Goal: Information Seeking & Learning: Learn about a topic

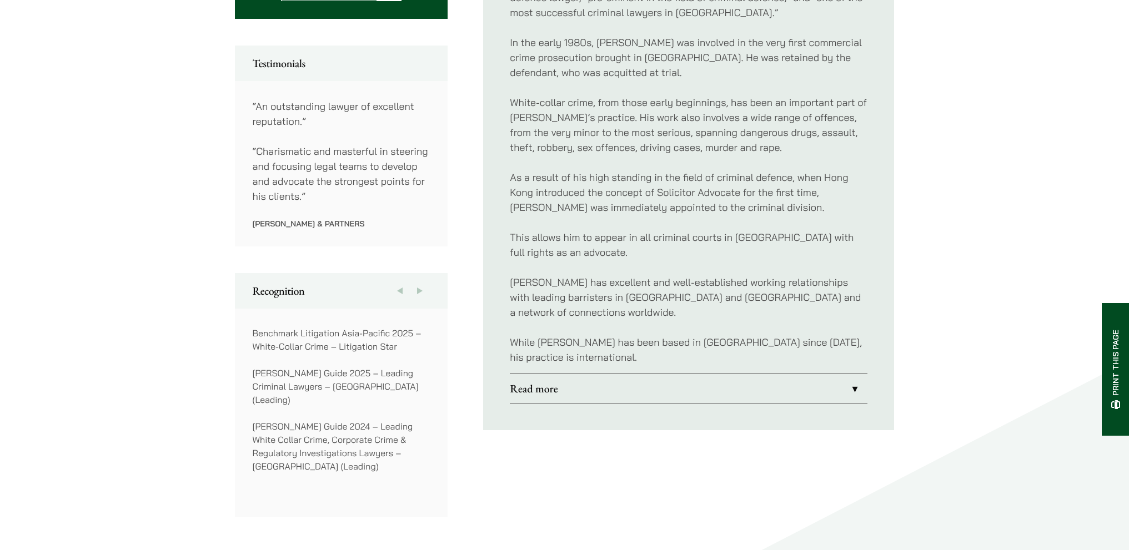
scroll to position [611, 0]
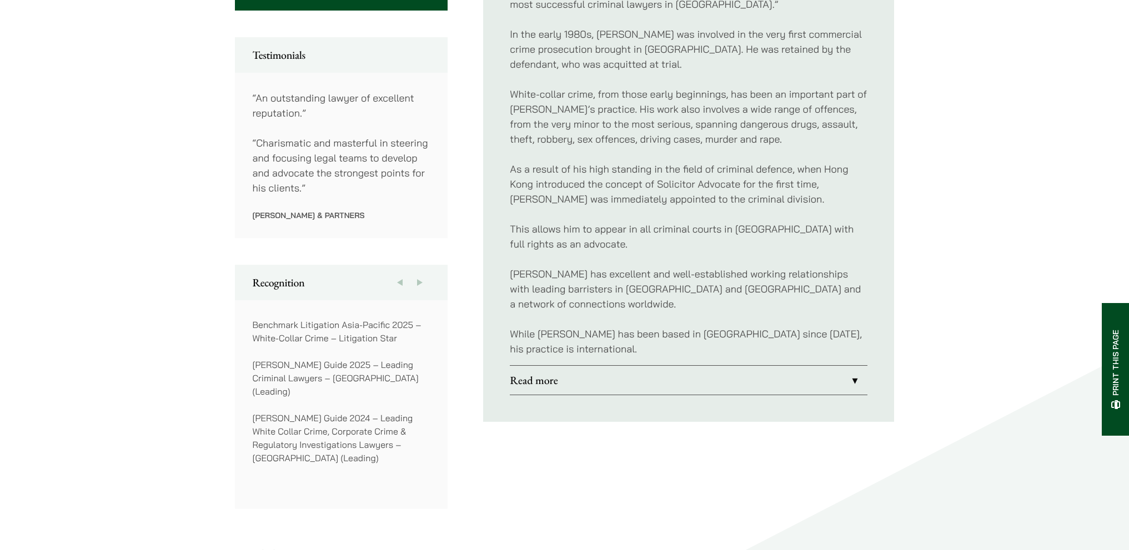
click at [851, 366] on link "Read more" at bounding box center [689, 380] width 358 height 29
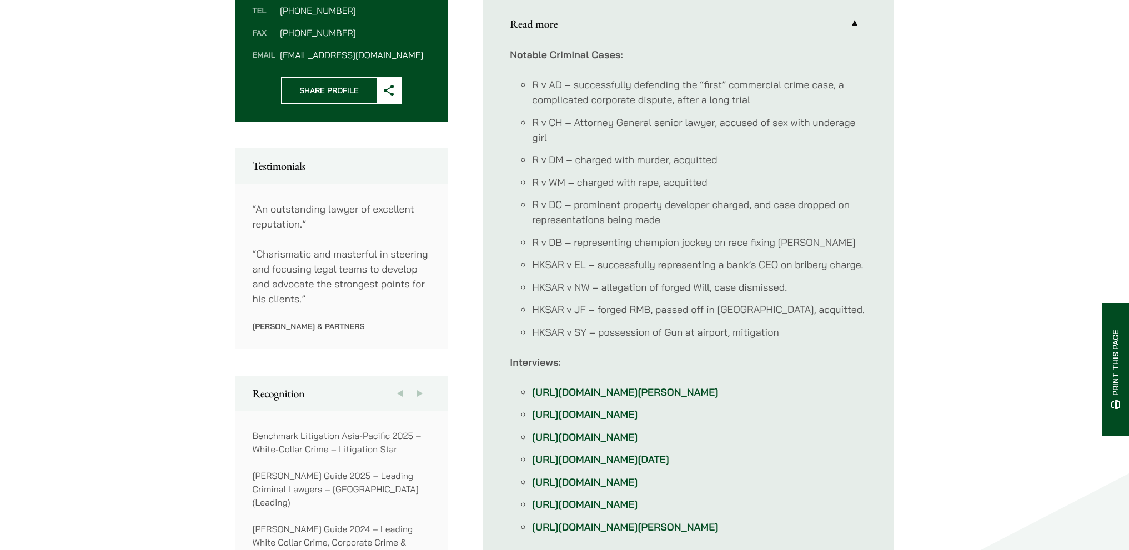
scroll to position [555, 0]
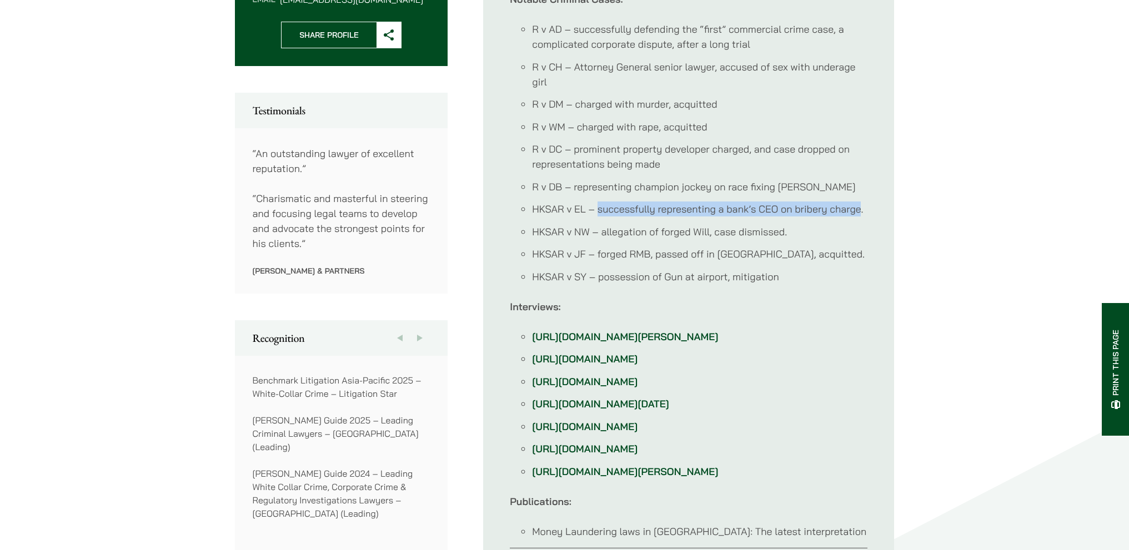
drag, startPoint x: 600, startPoint y: 193, endPoint x: 858, endPoint y: 194, distance: 258.1
click at [858, 202] on li "HKSAR v EL – successfully representing a bank’s CEO on bribery charge." at bounding box center [699, 209] width 335 height 15
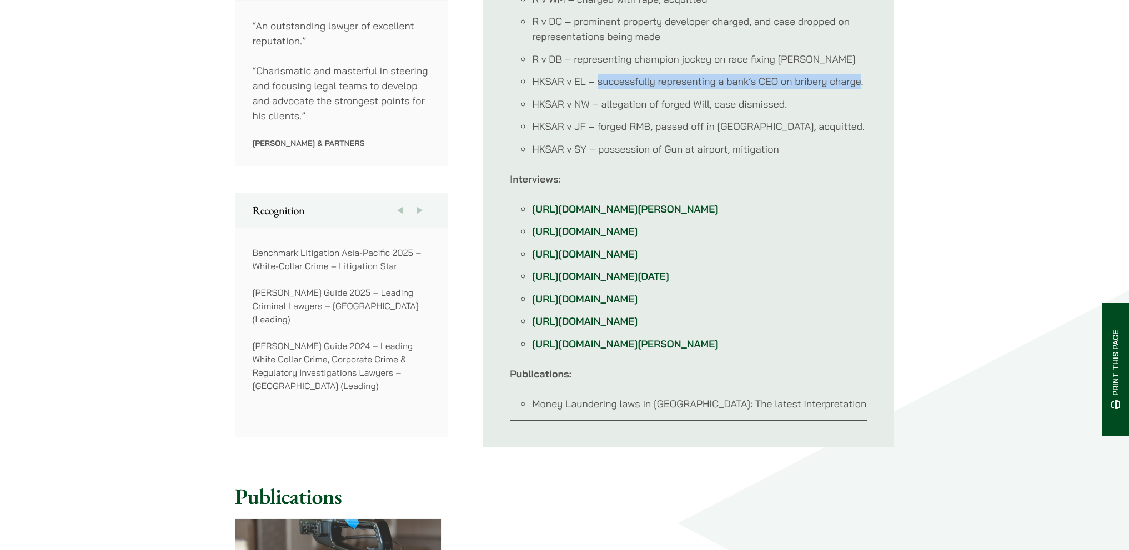
scroll to position [722, 0]
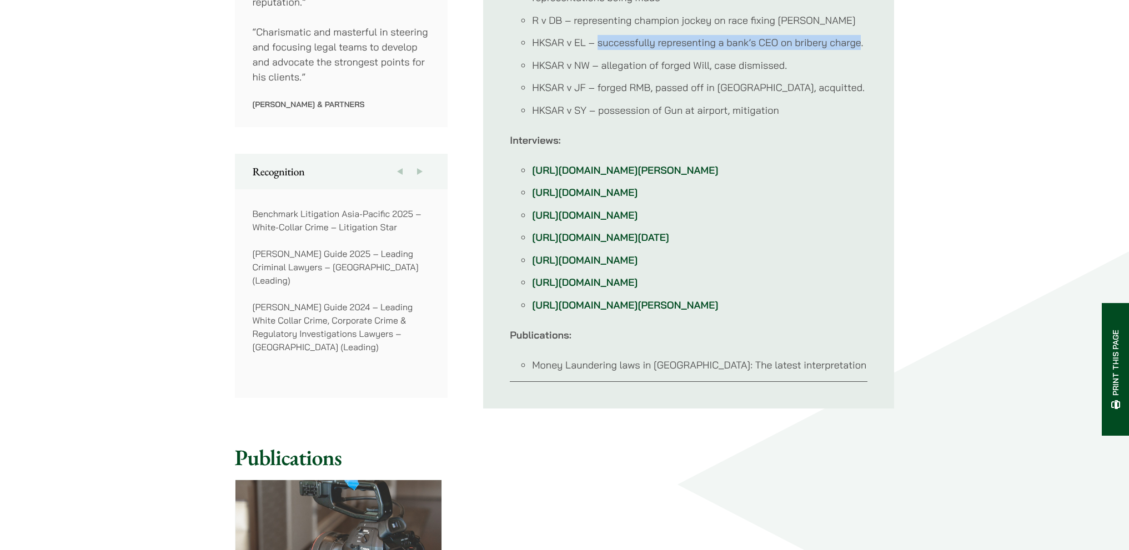
click at [610, 164] on link "[URL][DOMAIN_NAME][PERSON_NAME]" at bounding box center [625, 170] width 186 height 13
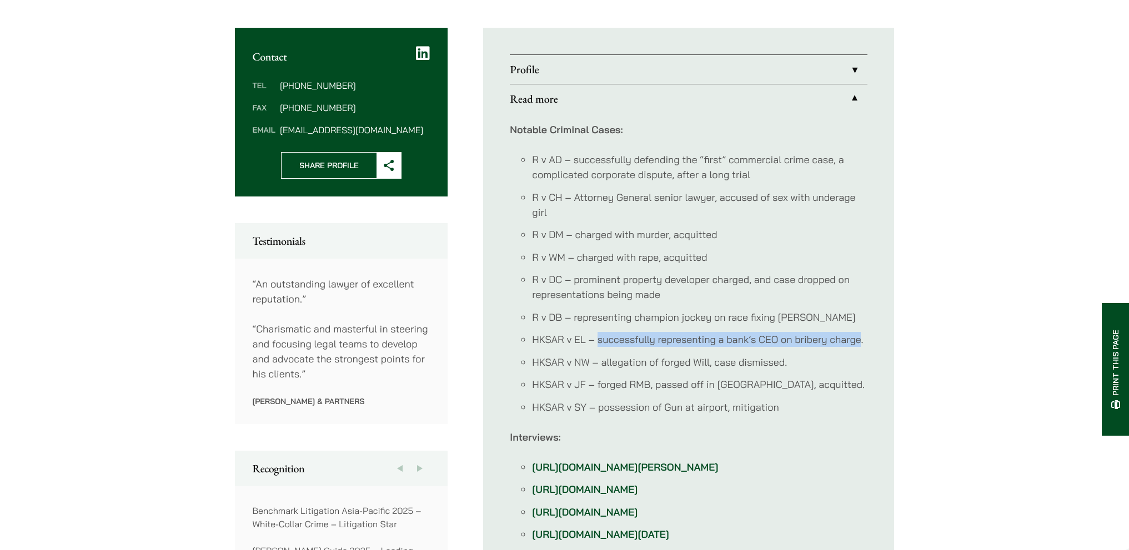
scroll to position [278, 0]
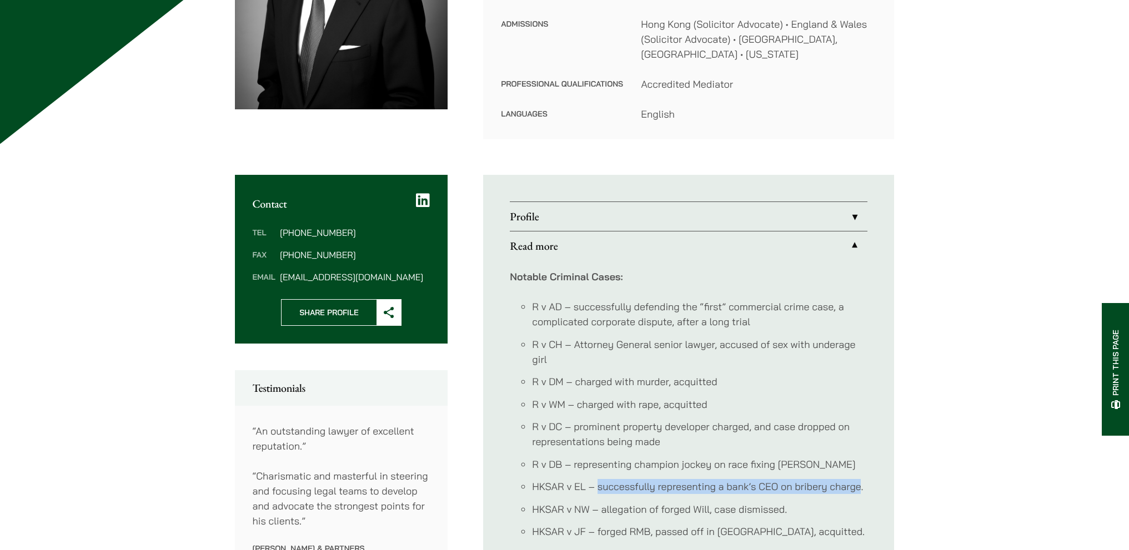
click at [857, 202] on link "Profile" at bounding box center [689, 216] width 358 height 29
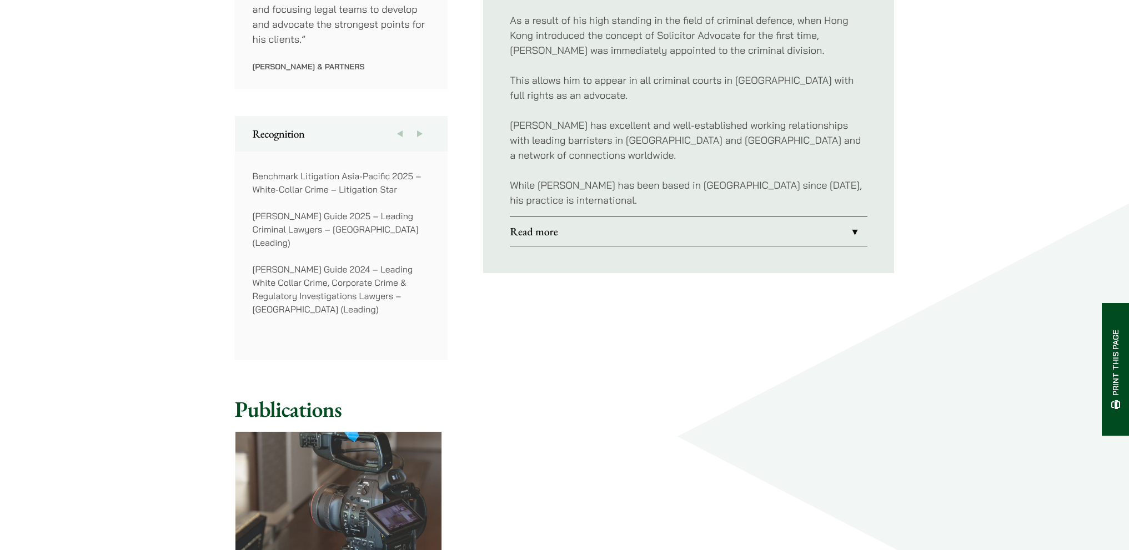
scroll to position [833, 0]
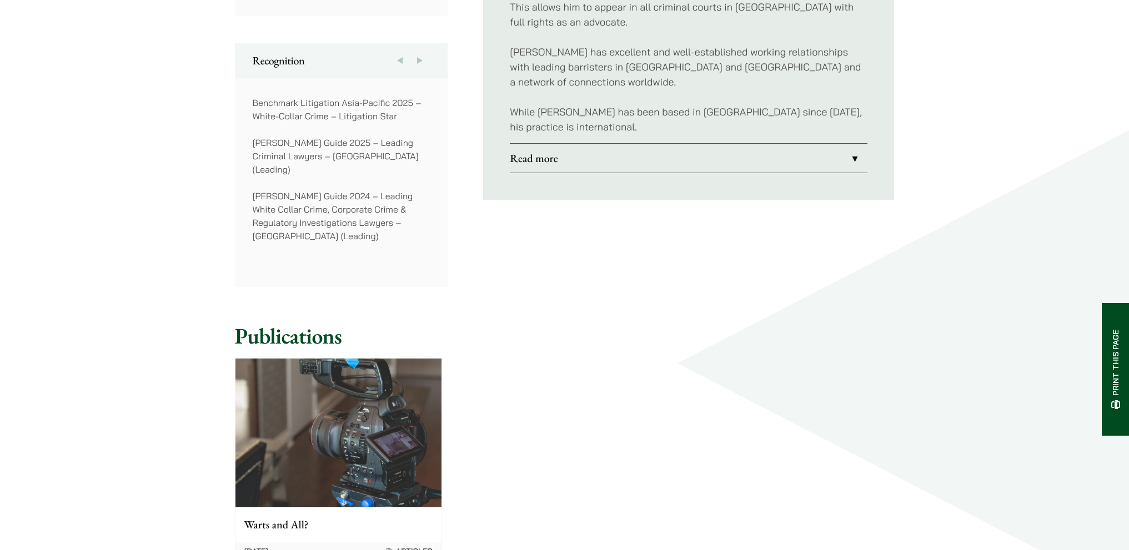
click at [841, 144] on link "Read more" at bounding box center [689, 158] width 358 height 29
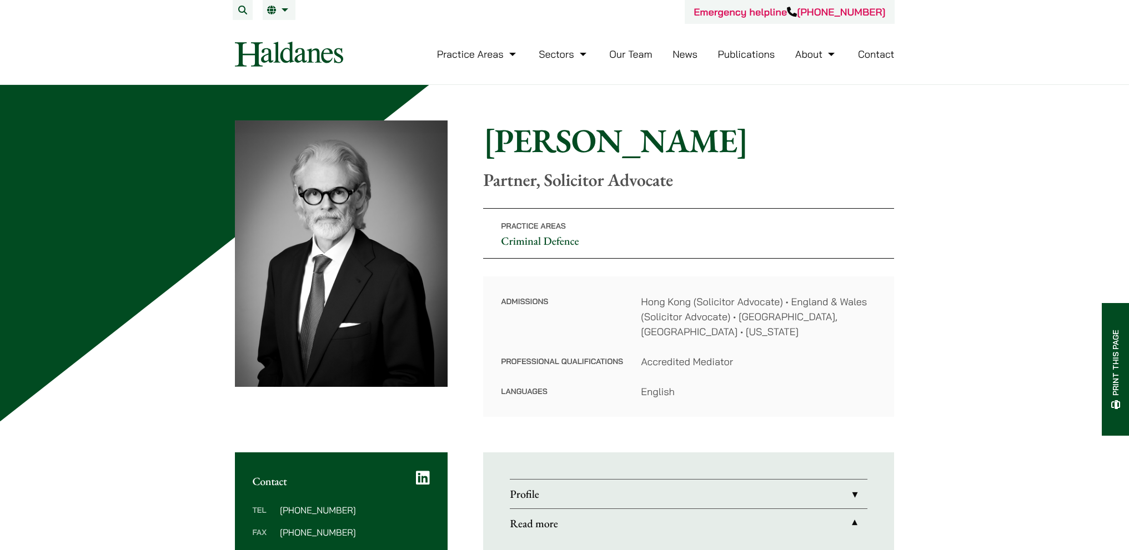
scroll to position [333, 0]
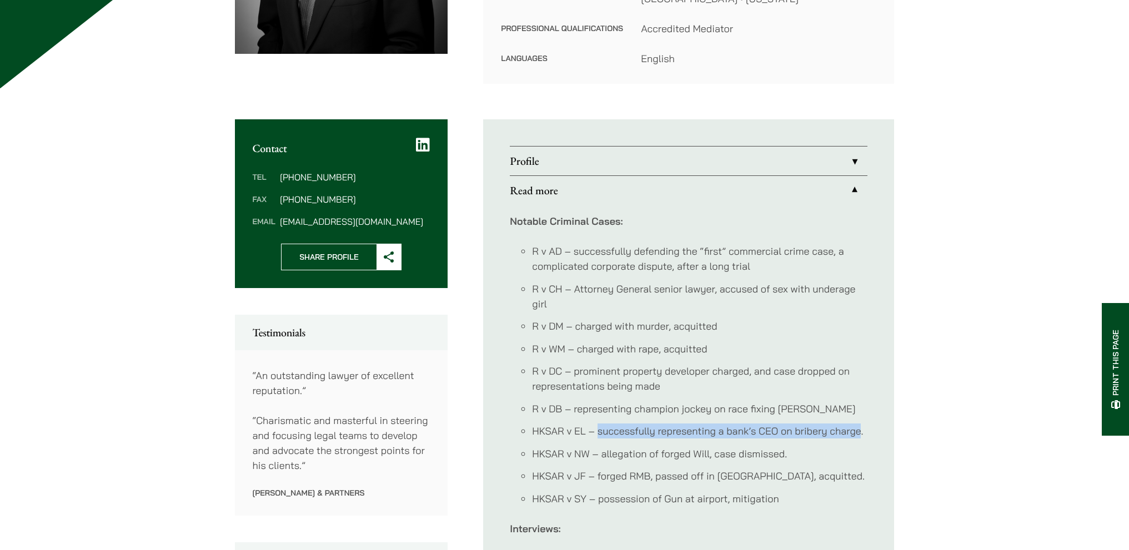
click at [850, 147] on link "Profile" at bounding box center [689, 161] width 358 height 29
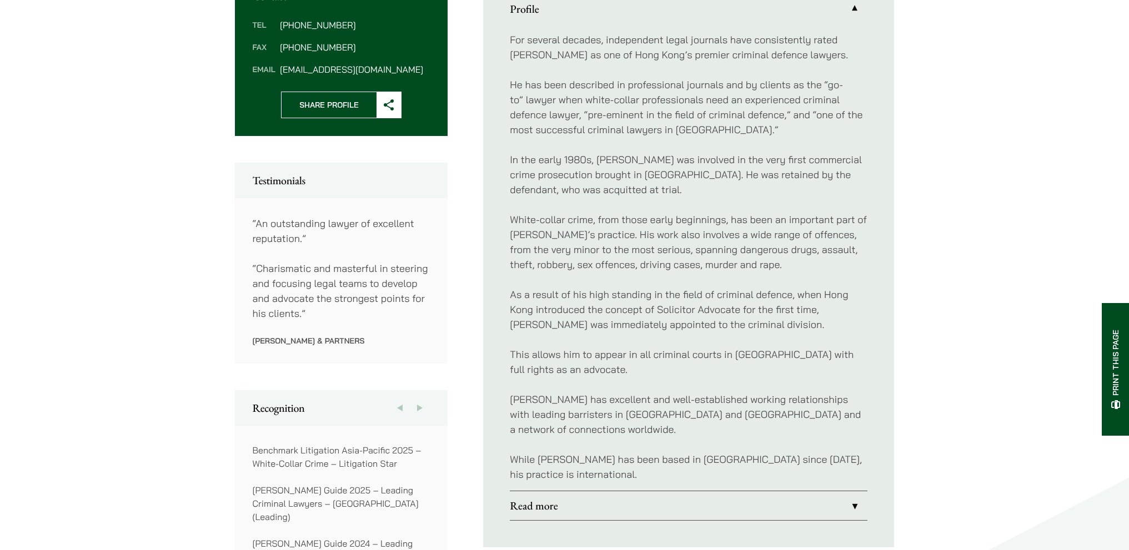
scroll to position [500, 0]
